Goal: Transaction & Acquisition: Purchase product/service

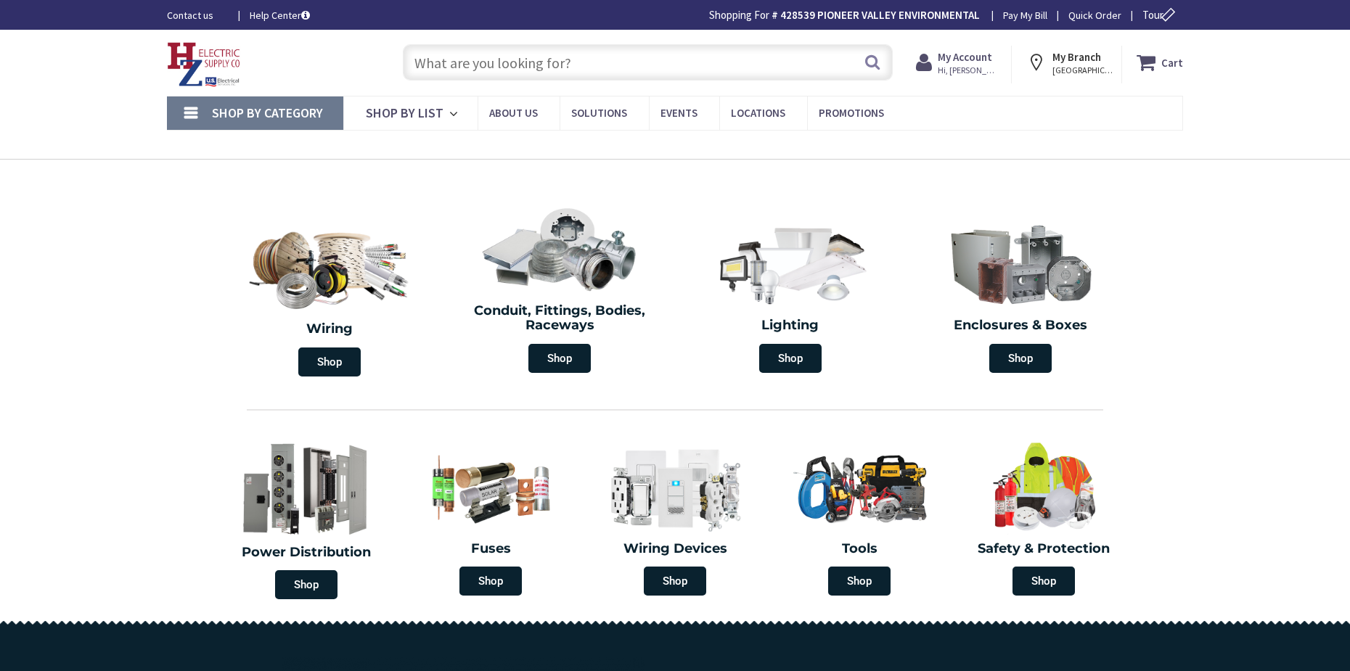
type input "[STREET_ADDRESS][US_STATE]"
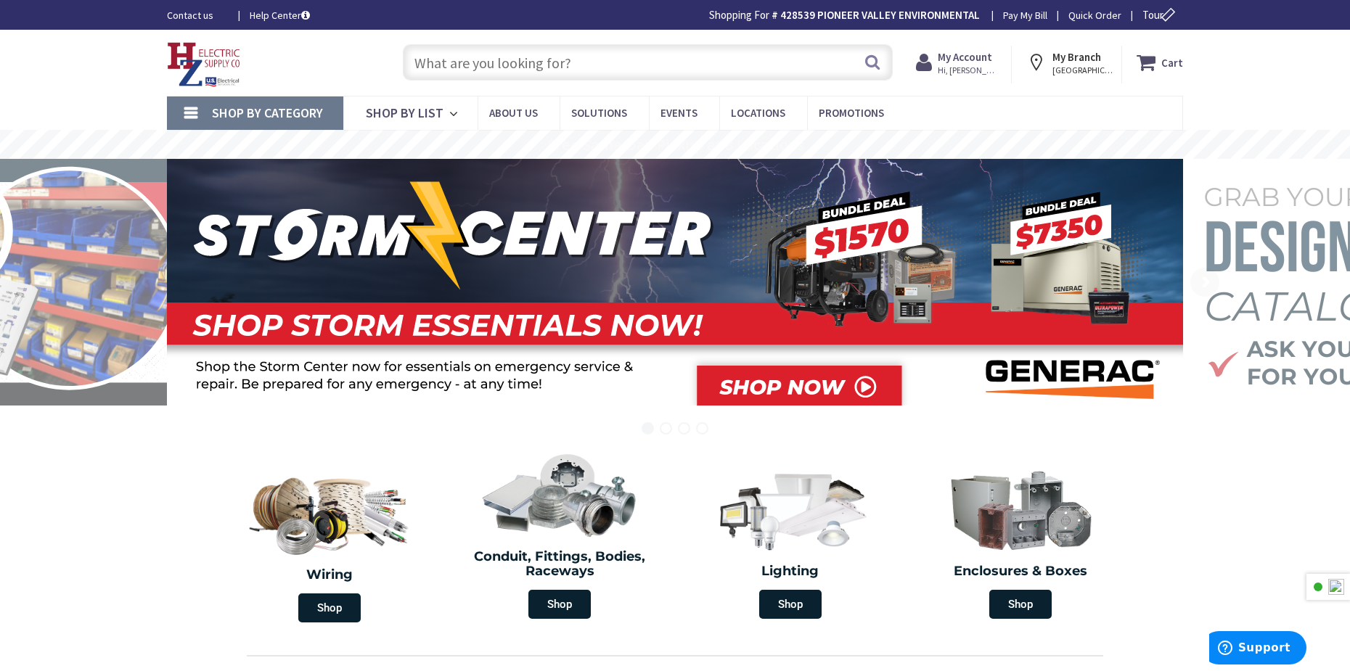
click at [600, 65] on input "text" at bounding box center [648, 62] width 490 height 36
click at [191, 107] on link "Shop By Category" at bounding box center [255, 113] width 176 height 33
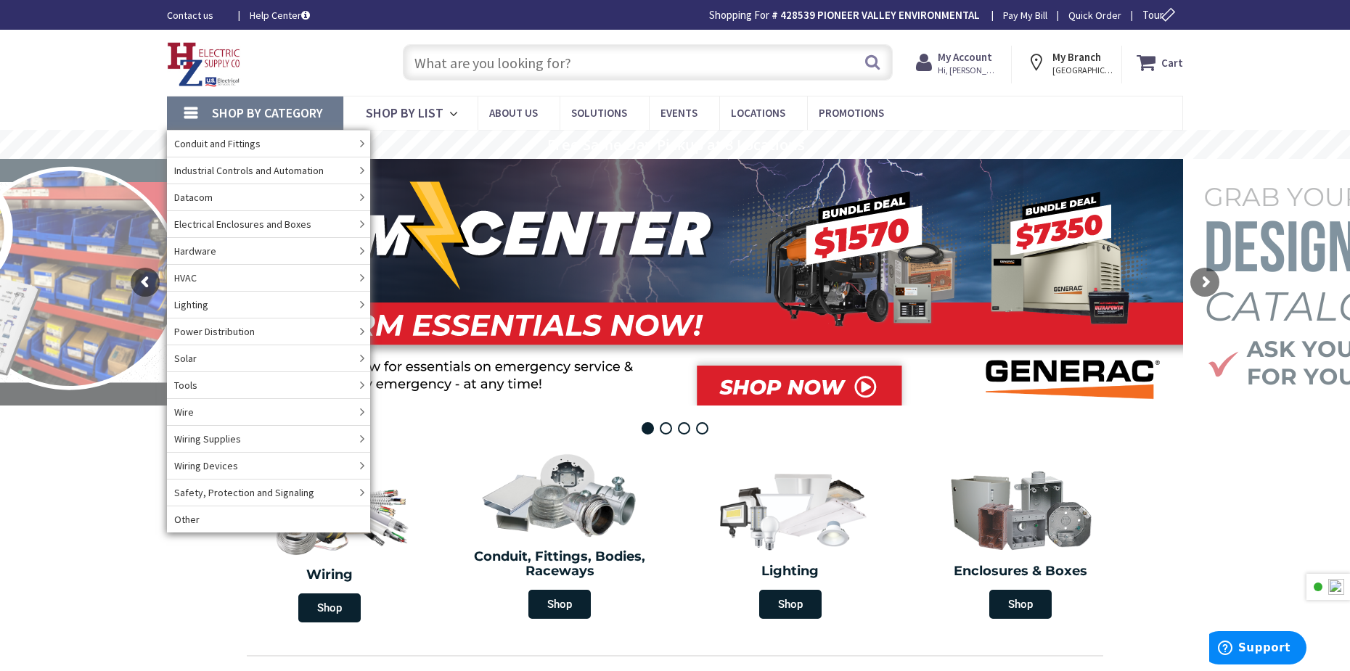
click at [532, 70] on input "text" at bounding box center [648, 62] width 490 height 36
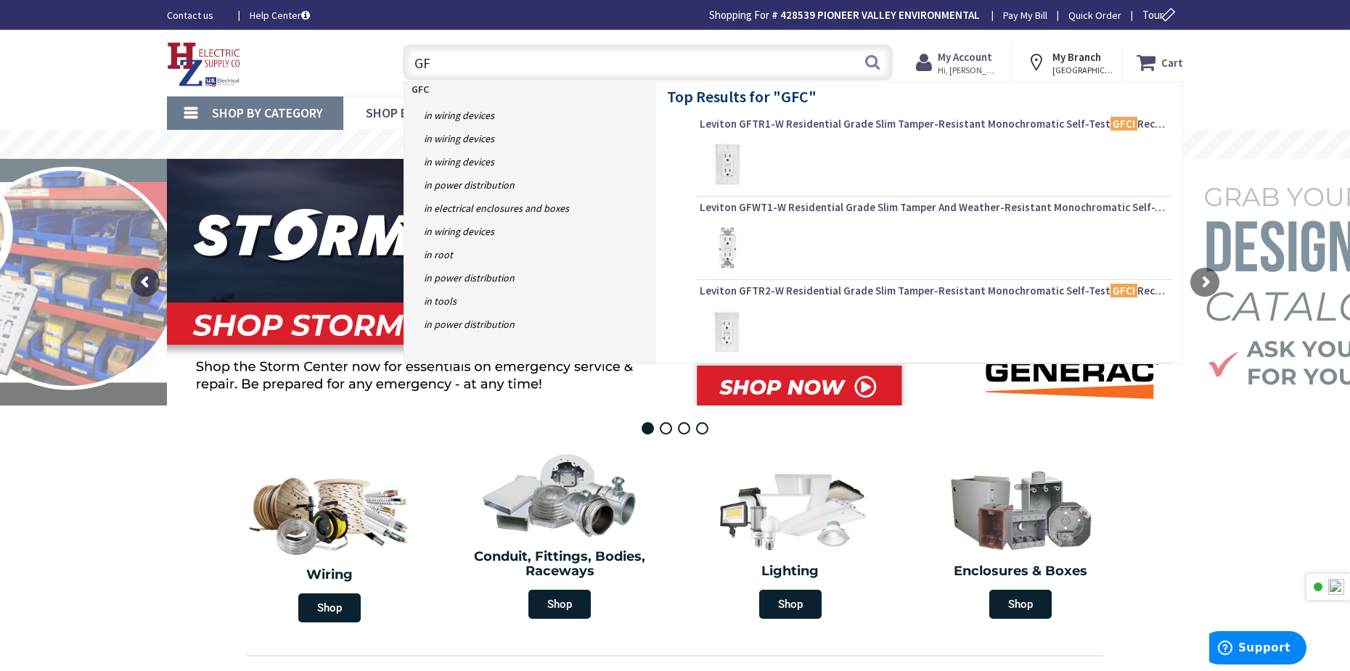
type input "G"
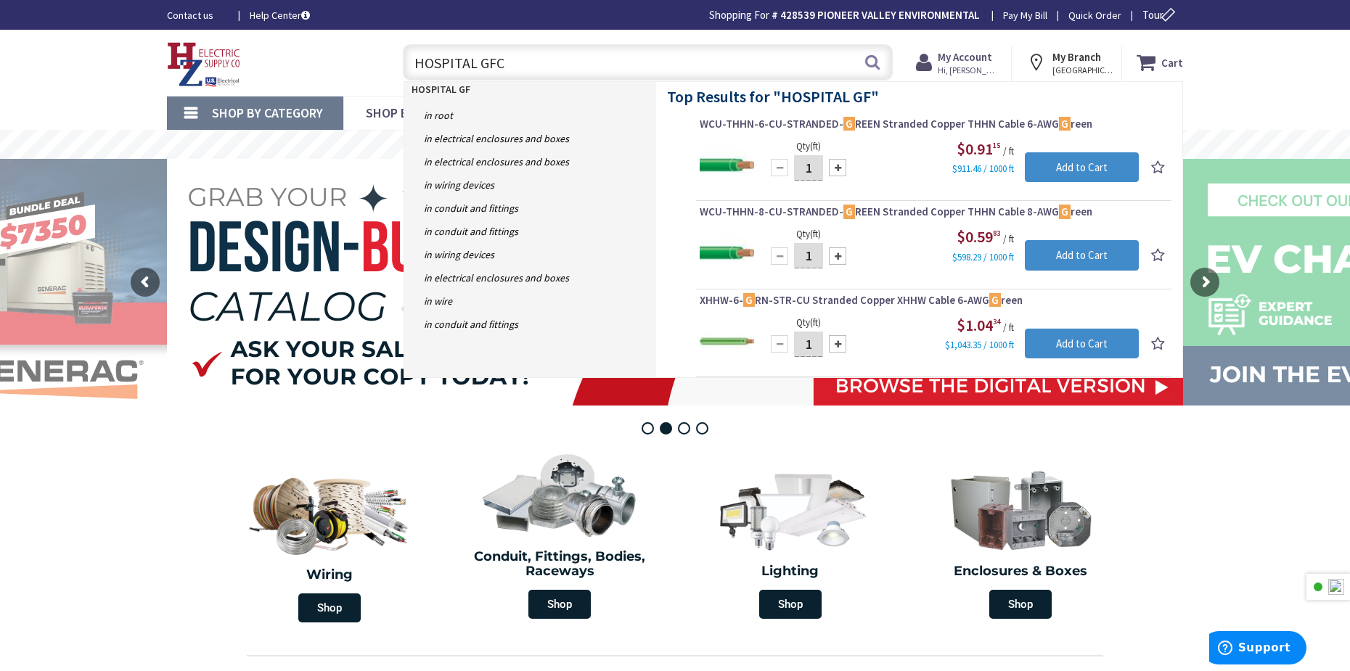
type input "HOSPITAL GFCI"
